Goal: Task Accomplishment & Management: Complete application form

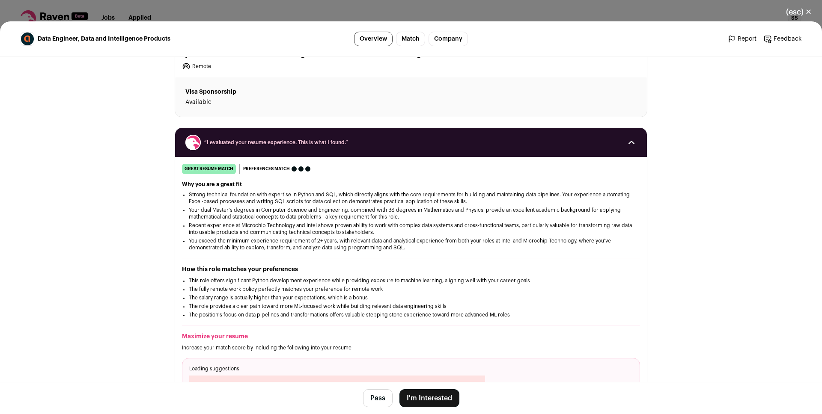
scroll to position [135, 0]
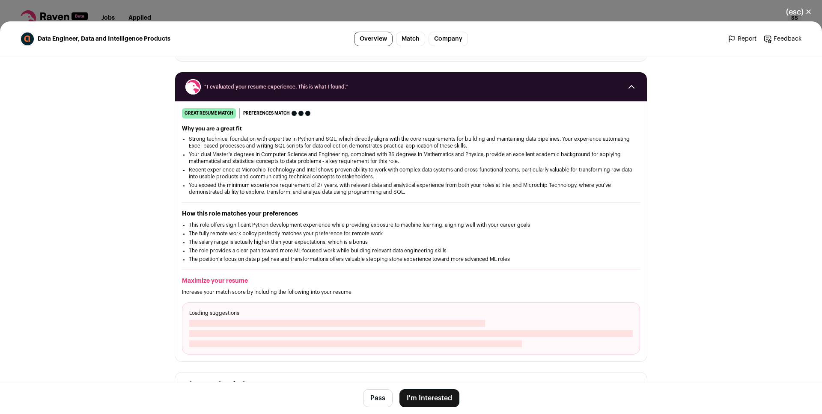
click at [252, 143] on li "Strong technical foundation with expertise in Python and SQL, which directly al…" at bounding box center [411, 143] width 444 height 14
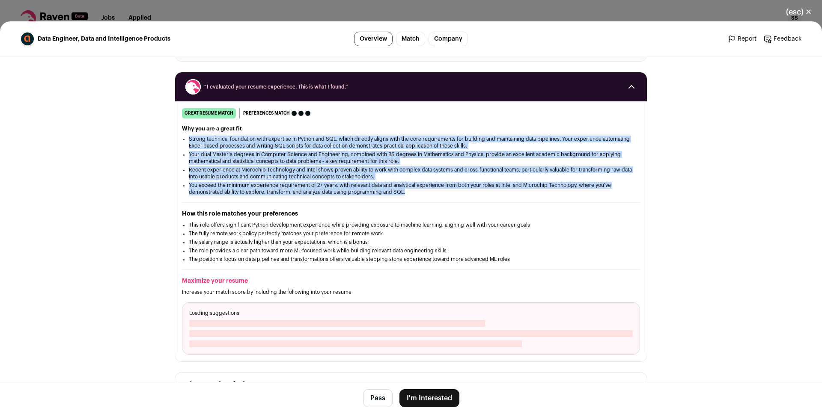
drag, startPoint x: 252, startPoint y: 143, endPoint x: 262, endPoint y: 191, distance: 48.9
click at [262, 191] on ul "Strong technical foundation with expertise in Python and SQL, which directly al…" at bounding box center [411, 166] width 444 height 60
click at [262, 191] on li "You exceed the minimum experience requirement of 2+ years, with relevant data a…" at bounding box center [411, 189] width 444 height 14
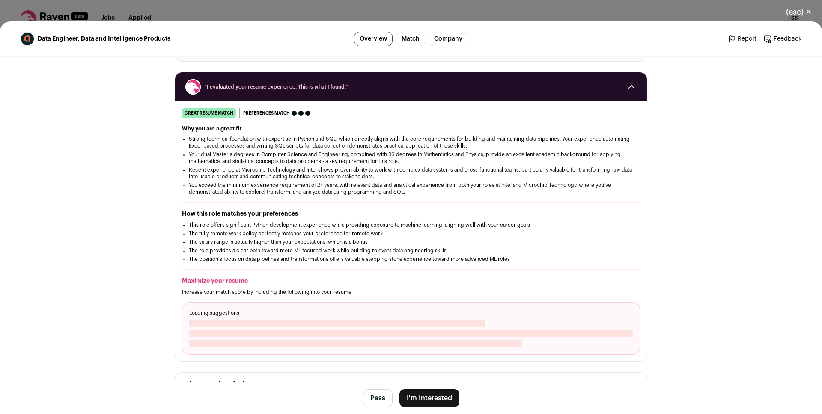
click at [262, 191] on li "You exceed the minimum experience requirement of 2+ years, with relevant data a…" at bounding box center [411, 189] width 444 height 14
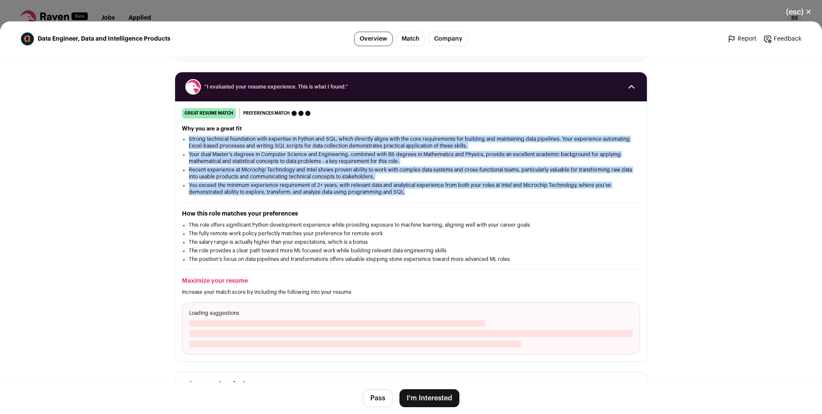
drag, startPoint x: 262, startPoint y: 191, endPoint x: 254, endPoint y: 146, distance: 45.5
click at [254, 146] on ul "Strong technical foundation with expertise in Python and SQL, which directly al…" at bounding box center [411, 166] width 444 height 60
click at [254, 146] on li "Strong technical foundation with expertise in Python and SQL, which directly al…" at bounding box center [411, 143] width 444 height 14
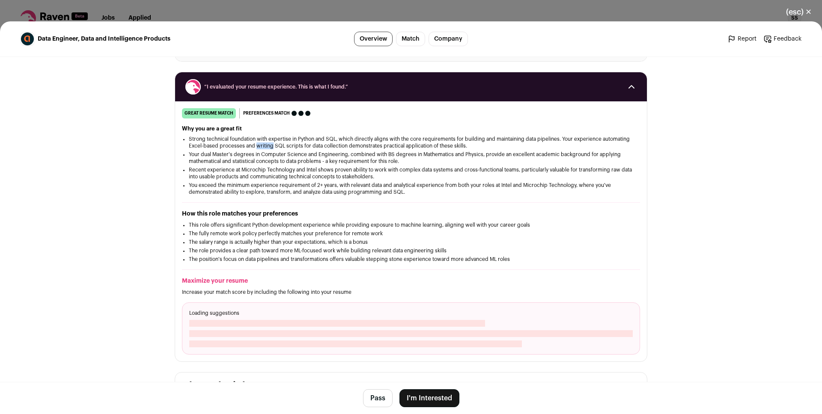
click at [254, 146] on li "Strong technical foundation with expertise in Python and SQL, which directly al…" at bounding box center [411, 143] width 444 height 14
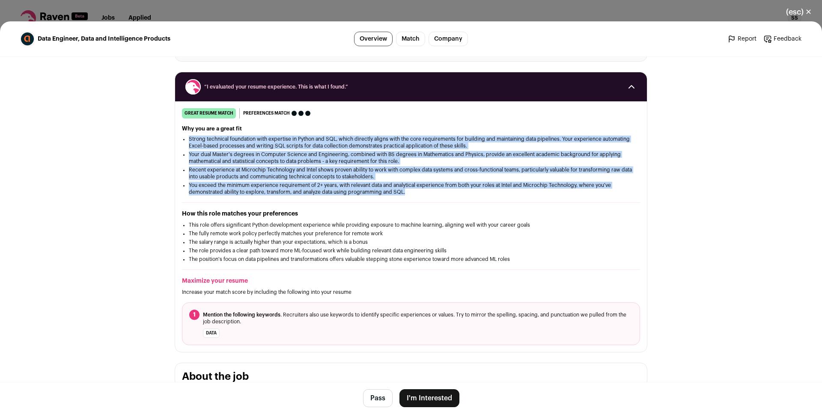
drag, startPoint x: 254, startPoint y: 146, endPoint x: 264, endPoint y: 191, distance: 45.1
click at [264, 191] on ul "Strong technical foundation with expertise in Python and SQL, which directly al…" at bounding box center [411, 166] width 444 height 60
click at [264, 191] on li "You exceed the minimum experience requirement of 2+ years, with relevant data a…" at bounding box center [411, 189] width 444 height 14
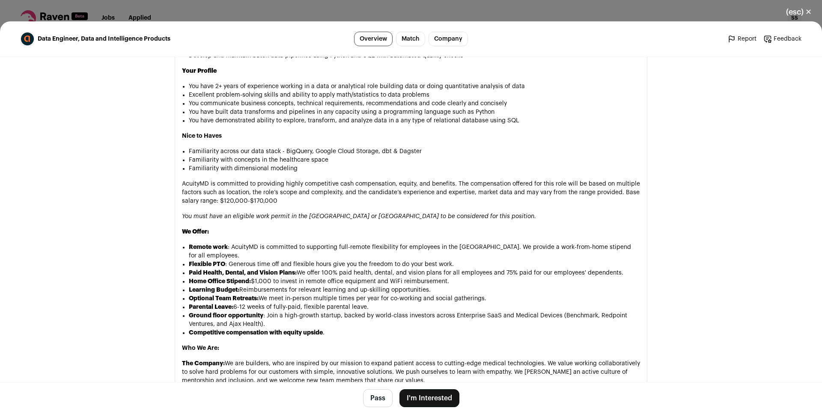
scroll to position [676, 0]
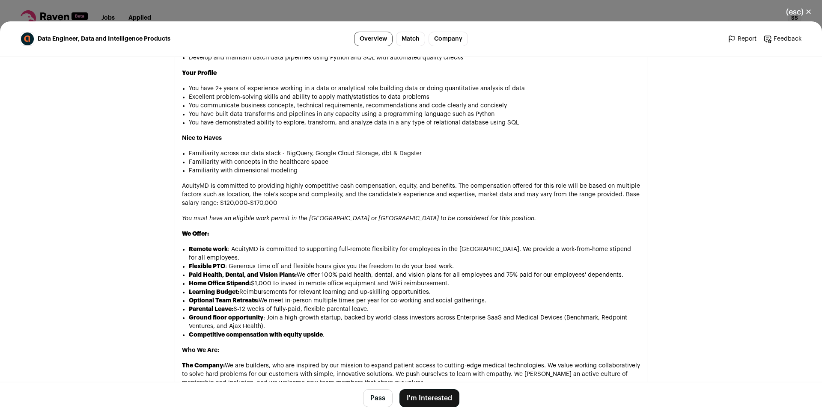
click at [289, 86] on li "You have 2+ years of experience working in a data or analytical role building d…" at bounding box center [414, 88] width 451 height 9
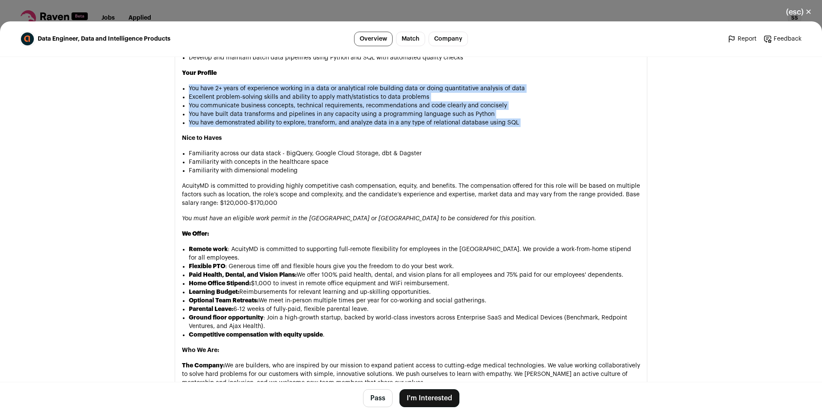
drag, startPoint x: 289, startPoint y: 86, endPoint x: 283, endPoint y: 125, distance: 38.6
click at [283, 125] on ul "You have 2+ years of experience working in a data or analytical role building d…" at bounding box center [414, 105] width 451 height 43
click at [283, 125] on li "You have demonstrated ability to explore, transform, and analyze data in a any …" at bounding box center [414, 123] width 451 height 9
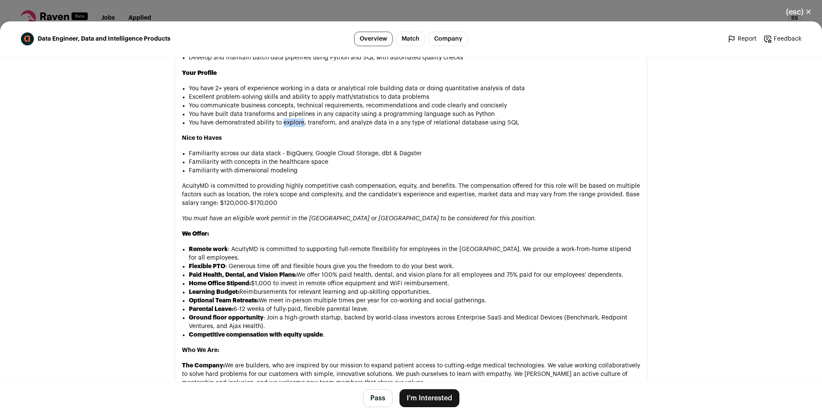
click at [283, 125] on li "You have demonstrated ability to explore, transform, and analyze data in a any …" at bounding box center [414, 123] width 451 height 9
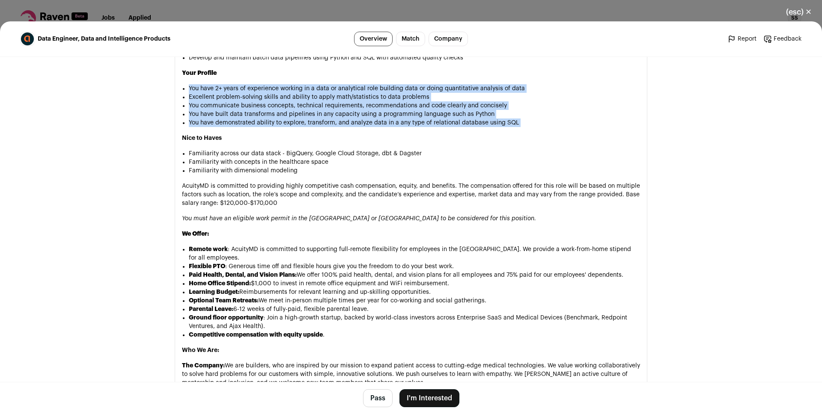
drag, startPoint x: 283, startPoint y: 125, endPoint x: 276, endPoint y: 89, distance: 35.8
click at [276, 89] on ul "You have 2+ years of experience working in a data or analytical role building d…" at bounding box center [414, 105] width 451 height 43
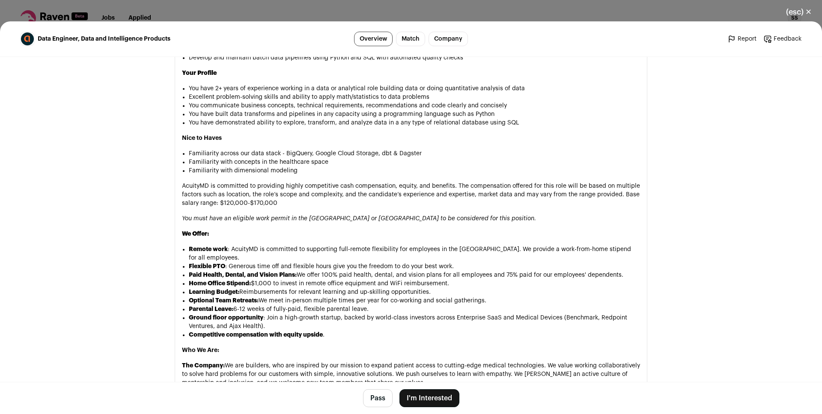
click at [277, 89] on li "You have 2+ years of experience working in a data or analytical role building d…" at bounding box center [414, 88] width 451 height 9
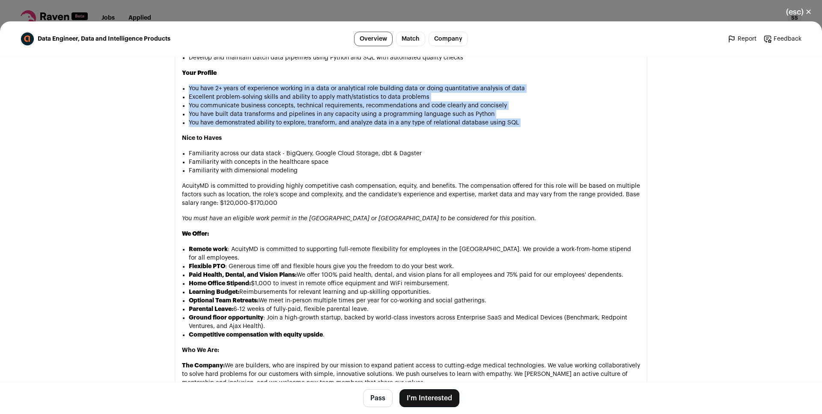
drag, startPoint x: 277, startPoint y: 89, endPoint x: 282, endPoint y: 119, distance: 30.8
click at [282, 119] on ul "You have 2+ years of experience working in a data or analytical role building d…" at bounding box center [414, 105] width 451 height 43
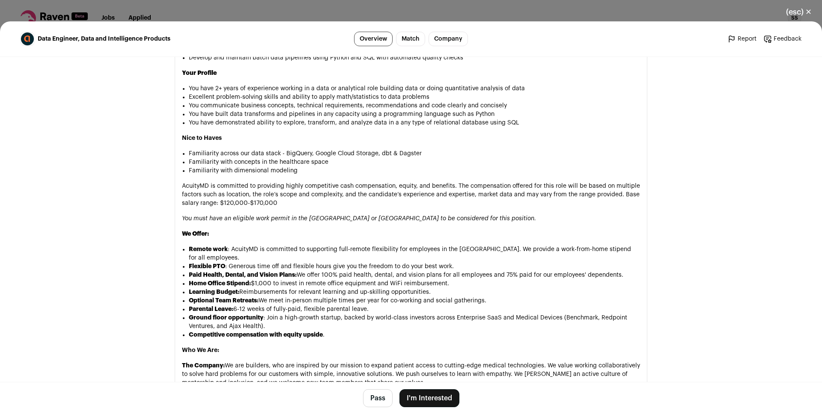
click at [277, 89] on li "You have 2+ years of experience working in a data or analytical role building d…" at bounding box center [414, 88] width 451 height 9
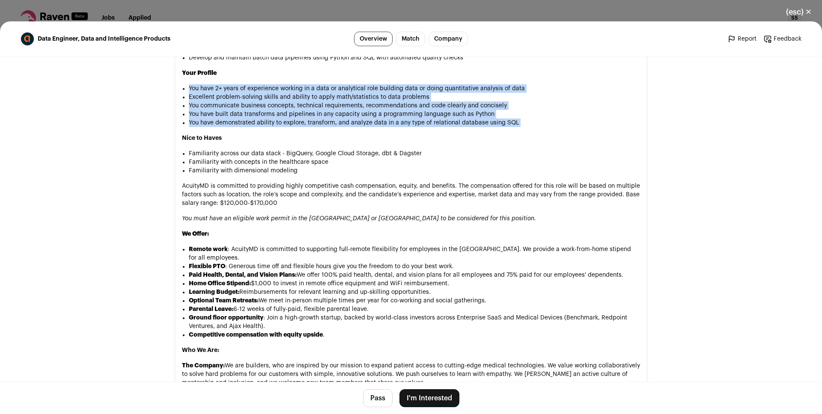
drag, startPoint x: 277, startPoint y: 89, endPoint x: 282, endPoint y: 119, distance: 29.9
click at [282, 119] on ul "You have 2+ years of experience working in a data or analytical role building d…" at bounding box center [414, 105] width 451 height 43
click at [278, 96] on li "Excellent problem-solving skills and ability to apply math/statistics to data p…" at bounding box center [414, 97] width 451 height 9
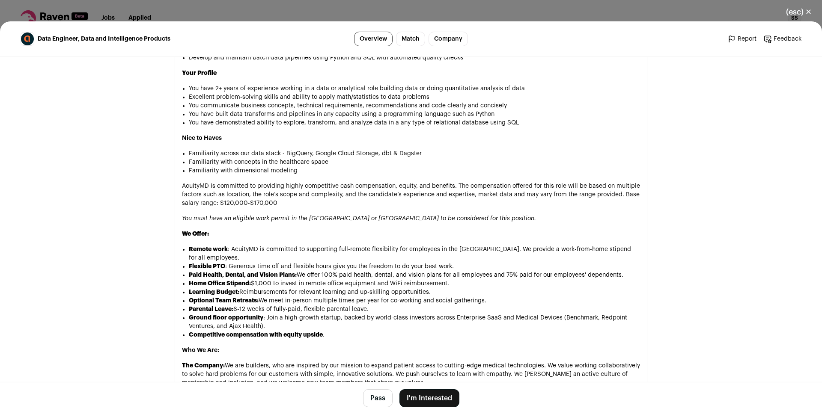
click at [277, 91] on li "You have 2+ years of experience working in a data or analytical role building d…" at bounding box center [414, 88] width 451 height 9
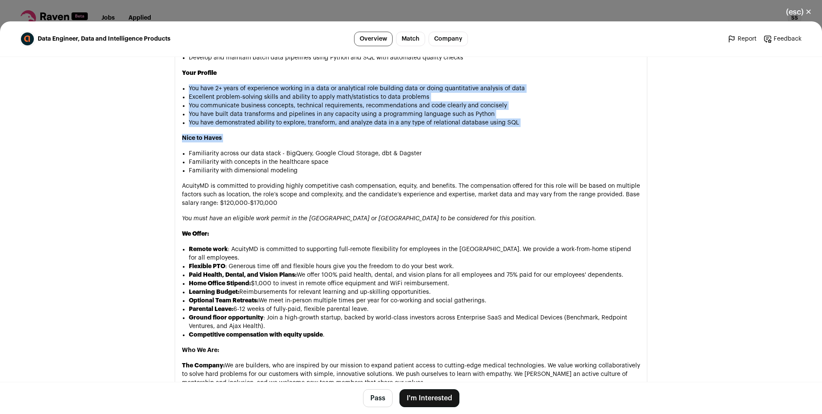
drag, startPoint x: 277, startPoint y: 91, endPoint x: 284, endPoint y: 131, distance: 40.4
click at [284, 131] on div "Data Engineer, Data & Intelligence Products AcuityMD is a software and data pla…" at bounding box center [411, 187] width 458 height 675
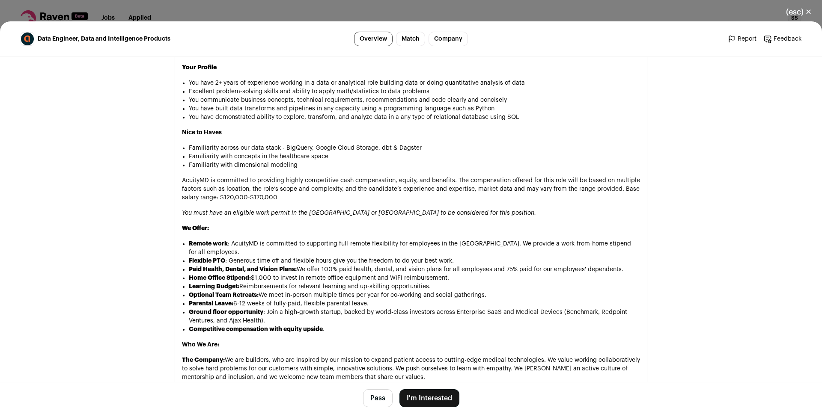
scroll to position [682, 0]
click at [286, 240] on li "Remote work : AcuityMD is committed to supporting full-remote flexibility for e…" at bounding box center [414, 247] width 451 height 17
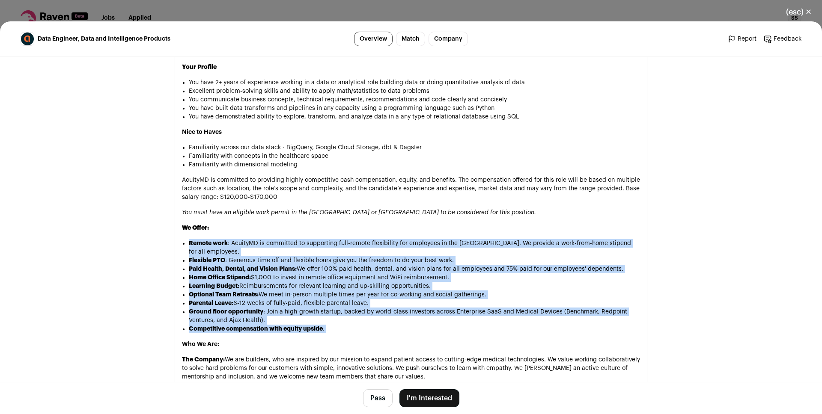
drag, startPoint x: 286, startPoint y: 240, endPoint x: 302, endPoint y: 314, distance: 76.3
click at [305, 325] on ul "Remote work : AcuityMD is committed to supporting full-remote flexibility for e…" at bounding box center [414, 286] width 451 height 94
click at [299, 282] on li "Learning Budget: Reimbursements for relevant learning and up-skilling opportuni…" at bounding box center [414, 286] width 451 height 9
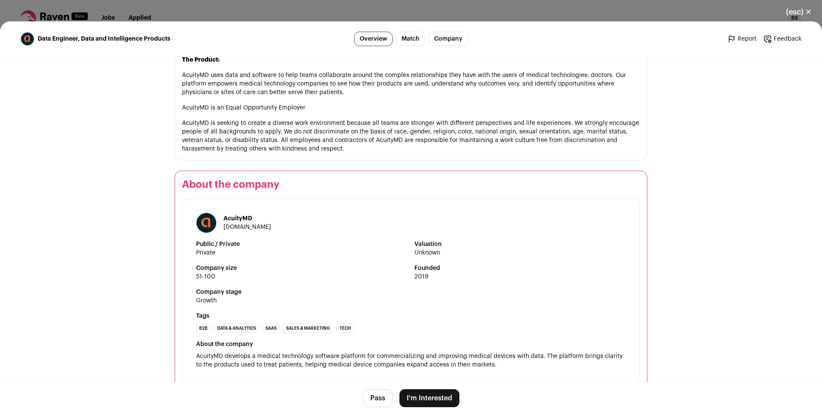
scroll to position [1049, 0]
click at [302, 352] on span "AcuityMD develops a medical technology software platform for commercializing an…" at bounding box center [410, 359] width 428 height 15
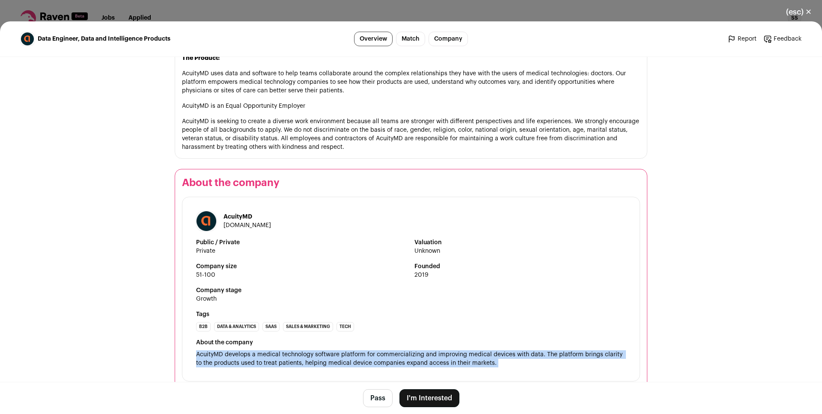
click at [302, 352] on span "AcuityMD develops a medical technology software platform for commercializing an…" at bounding box center [410, 359] width 428 height 15
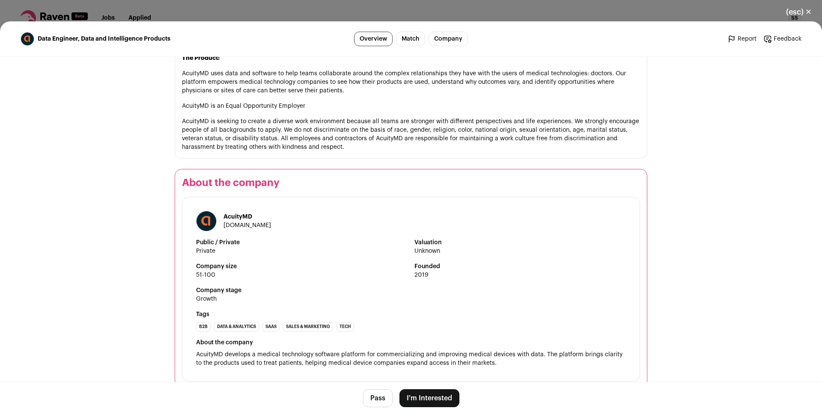
click at [435, 398] on button "I'm Interested" at bounding box center [429, 399] width 60 height 18
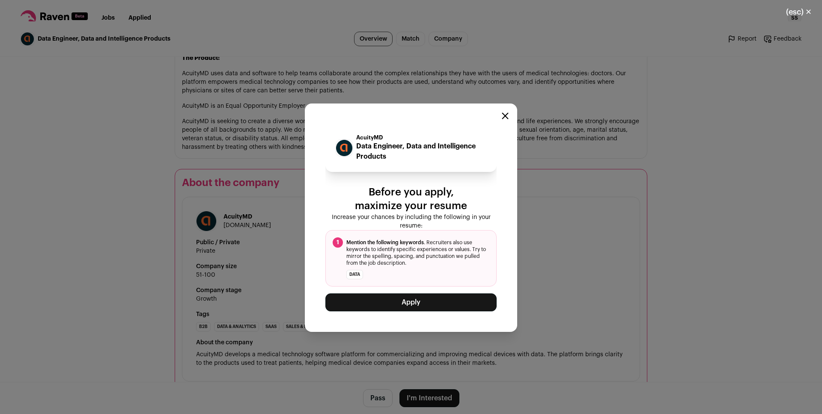
click at [375, 303] on button "Apply" at bounding box center [410, 303] width 171 height 18
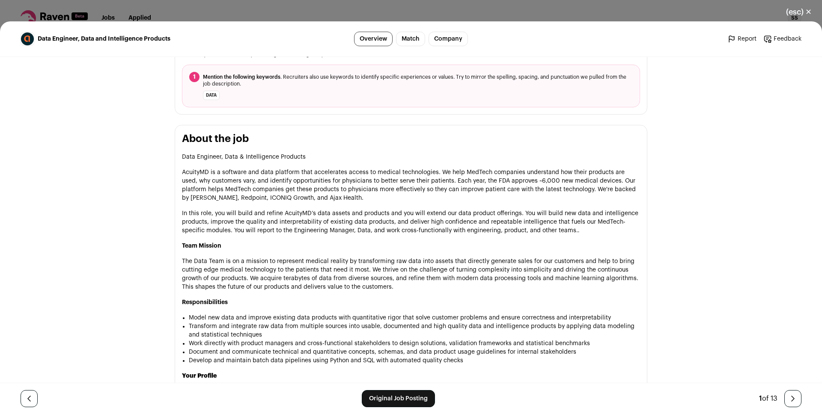
scroll to position [1048, 0]
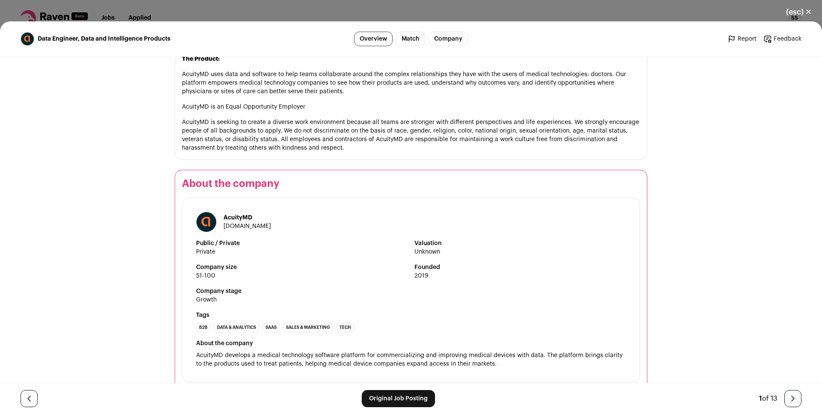
click at [379, 393] on link "Original Job Posting" at bounding box center [398, 398] width 73 height 17
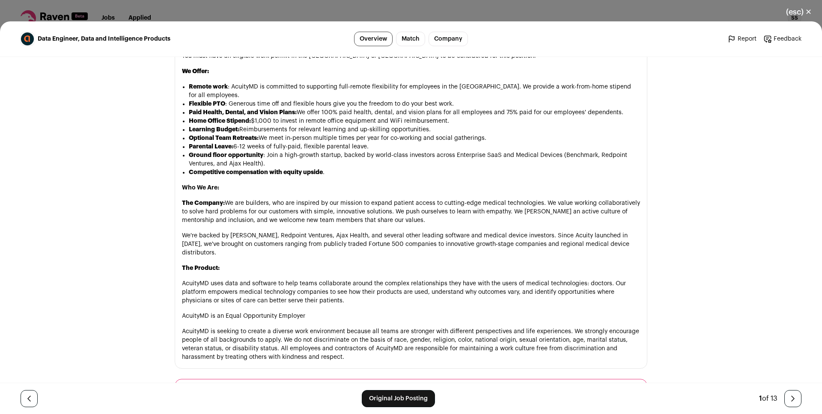
scroll to position [1048, 0]
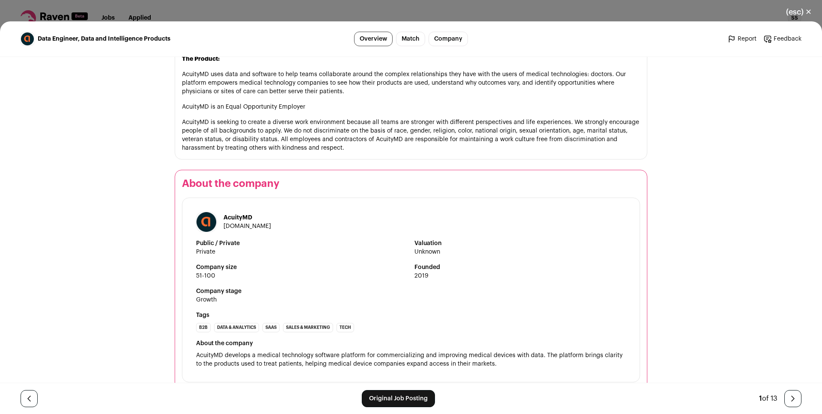
click at [380, 401] on link "Original Job Posting" at bounding box center [398, 398] width 73 height 17
